Goal: Transaction & Acquisition: Book appointment/travel/reservation

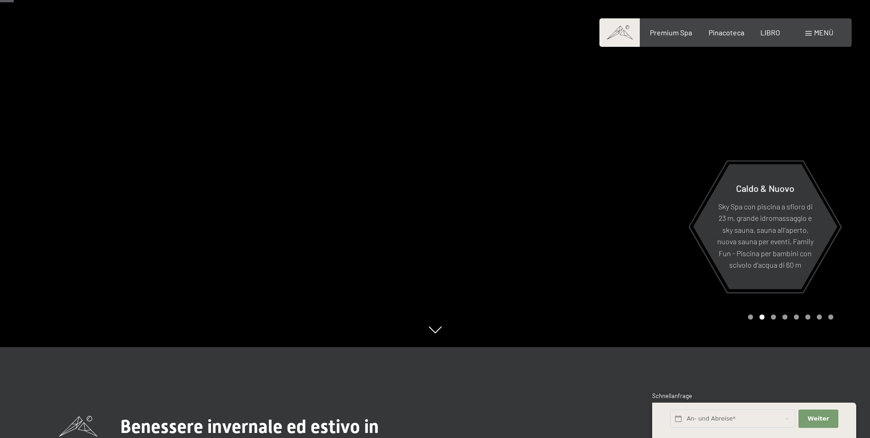
scroll to position [92, 0]
click at [503, 213] on div at bounding box center [652, 127] width 435 height 438
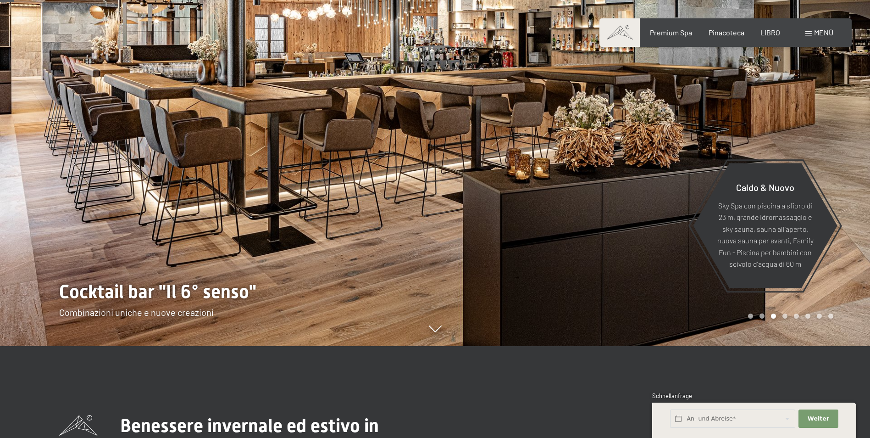
click at [503, 213] on div at bounding box center [652, 127] width 435 height 438
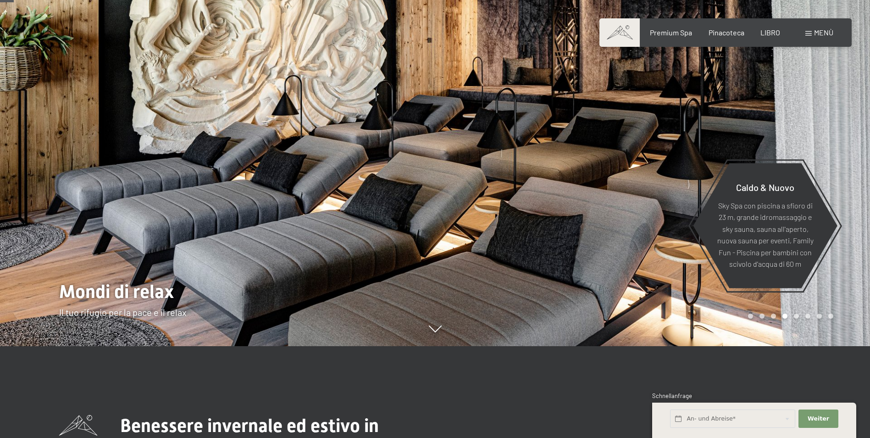
click at [503, 213] on div at bounding box center [652, 127] width 435 height 438
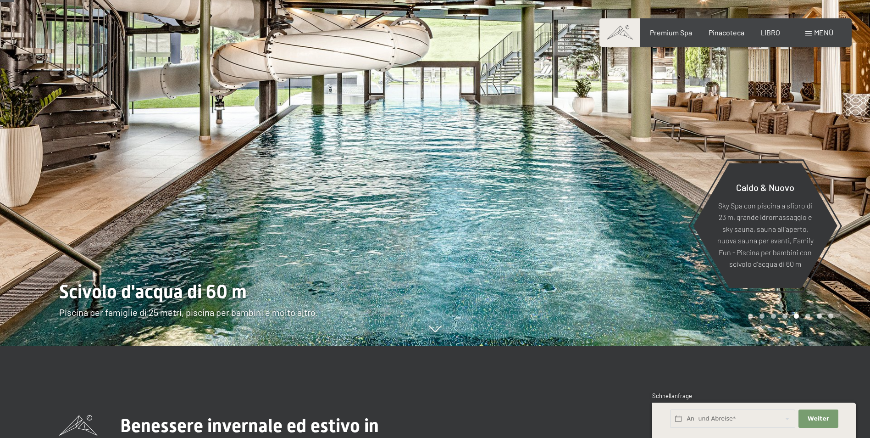
click at [503, 213] on div at bounding box center [652, 127] width 435 height 438
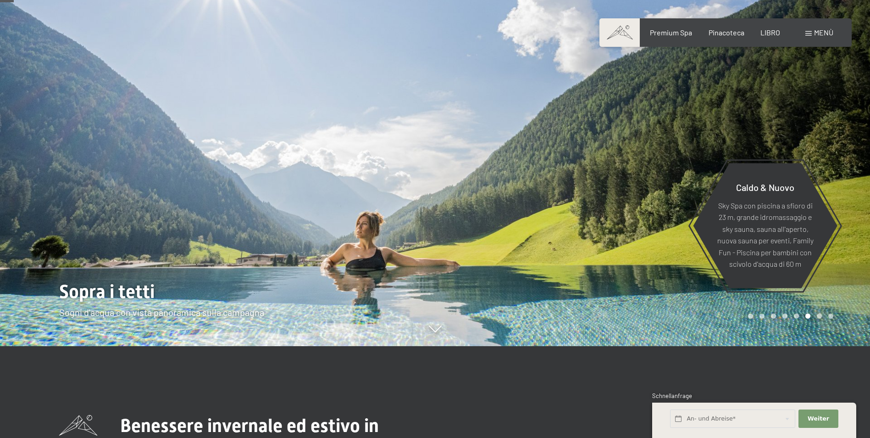
click at [503, 213] on div at bounding box center [652, 127] width 435 height 438
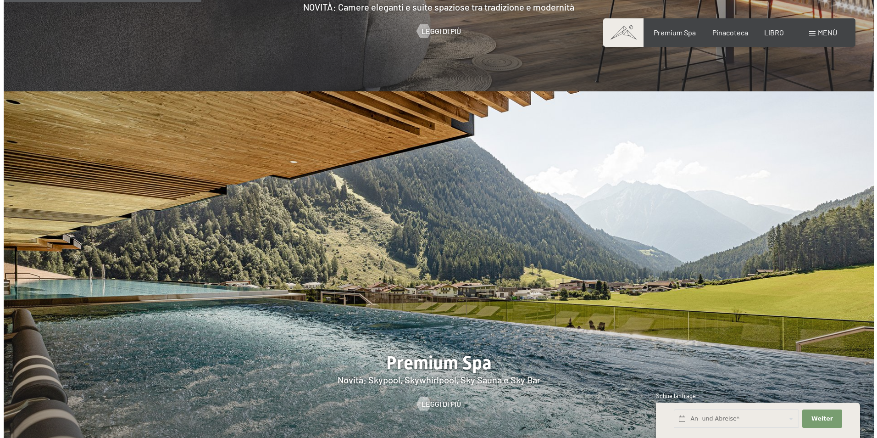
scroll to position [1331, 0]
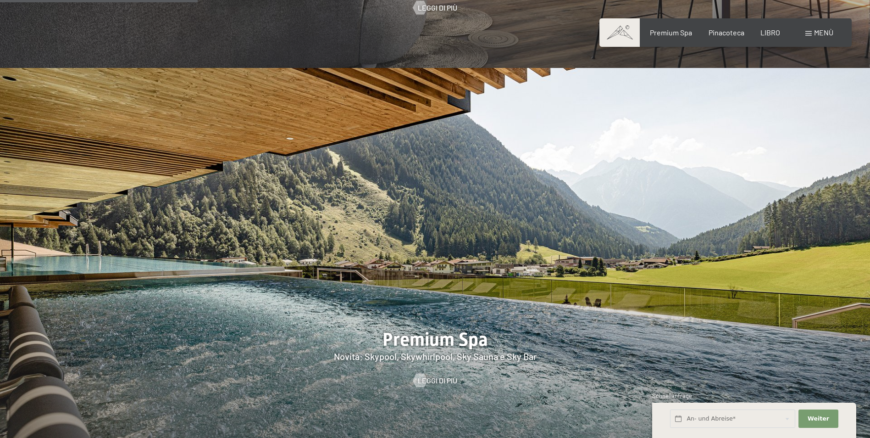
click at [820, 30] on span "Menù" at bounding box center [823, 32] width 19 height 9
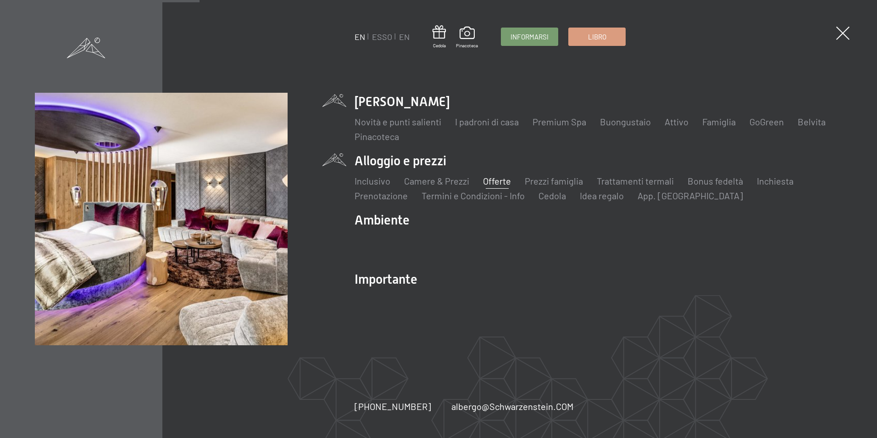
click at [493, 184] on link "Offerte" at bounding box center [497, 180] width 28 height 11
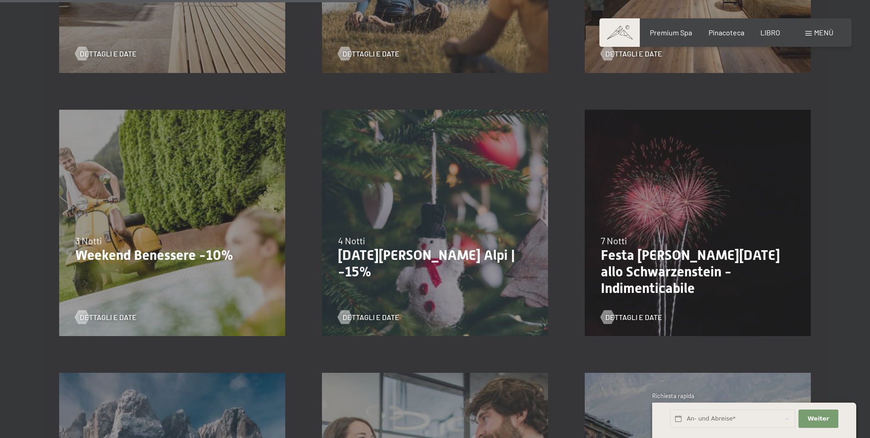
scroll to position [780, 0]
